Goal: Information Seeking & Learning: Learn about a topic

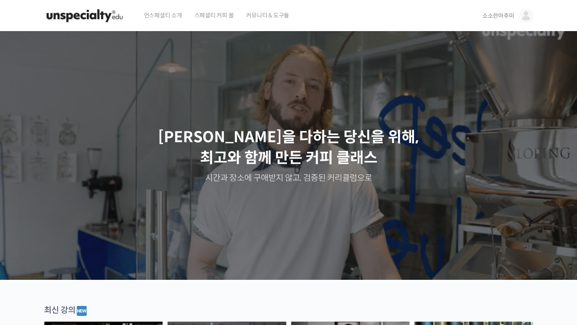
click at [505, 15] on span "소소한아주미" at bounding box center [498, 15] width 32 height 7
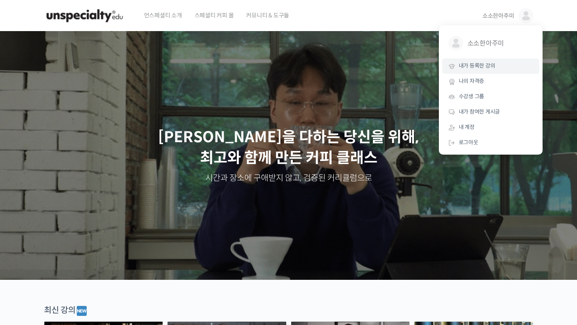
click at [471, 65] on span "내가 등록한 강의" at bounding box center [477, 65] width 36 height 7
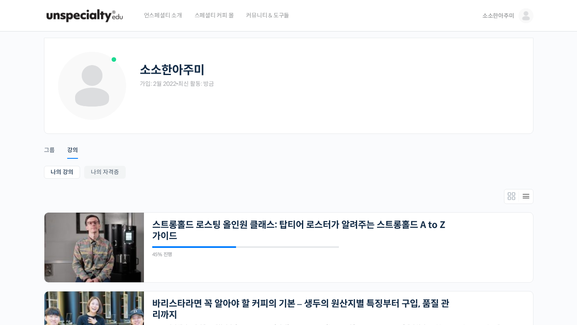
scroll to position [49, 0]
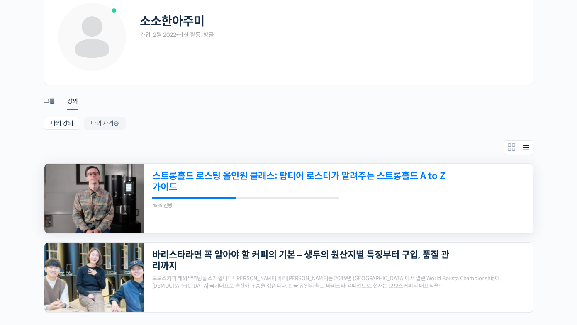
click at [340, 186] on link "스트롱홀드 로스팅 올인원 클래스: 탑티어 로스터가 알려주는 스트롱홀드 A to Z 가이드" at bounding box center [301, 181] width 298 height 23
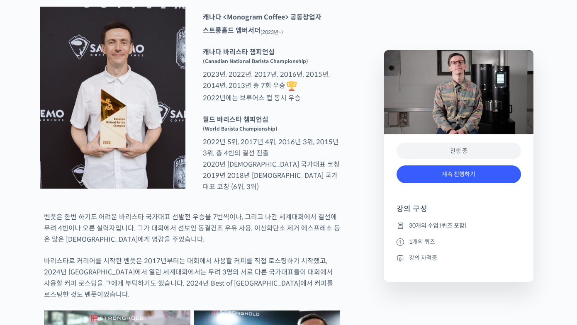
scroll to position [637, 0]
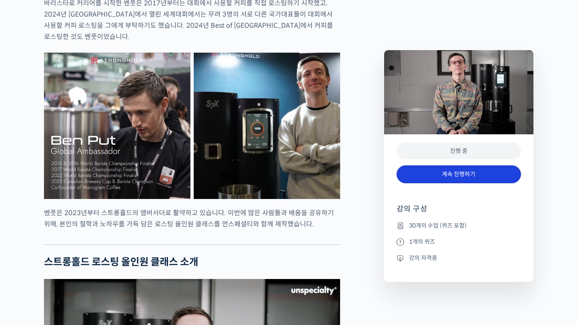
click at [461, 178] on link "계속 진행하기" at bounding box center [459, 174] width 124 height 18
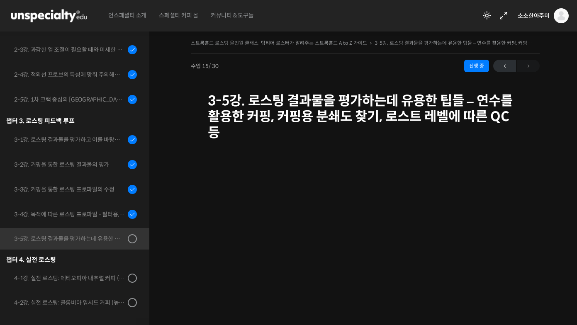
scroll to position [41, 0]
